Goal: Transaction & Acquisition: Purchase product/service

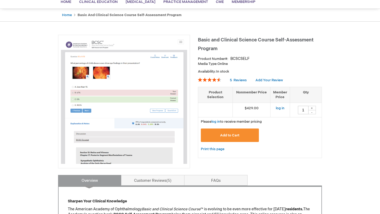
scroll to position [60, 0]
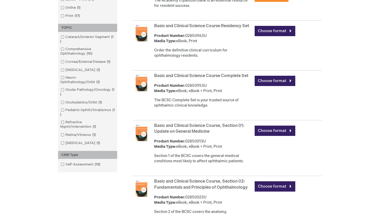
scroll to position [151, 0]
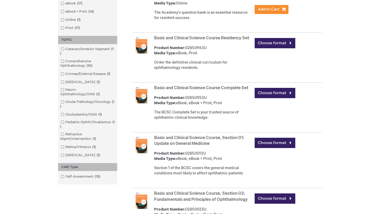
click at [260, 49] on div "Choose format" at bounding box center [288, 43] width 67 height 18
click at [260, 46] on link "Choose format" at bounding box center [275, 43] width 41 height 10
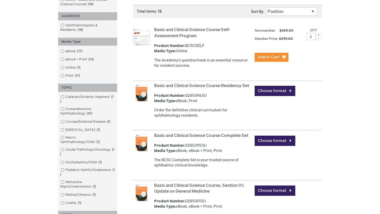
scroll to position [104, 0]
